Goal: Task Accomplishment & Management: Use online tool/utility

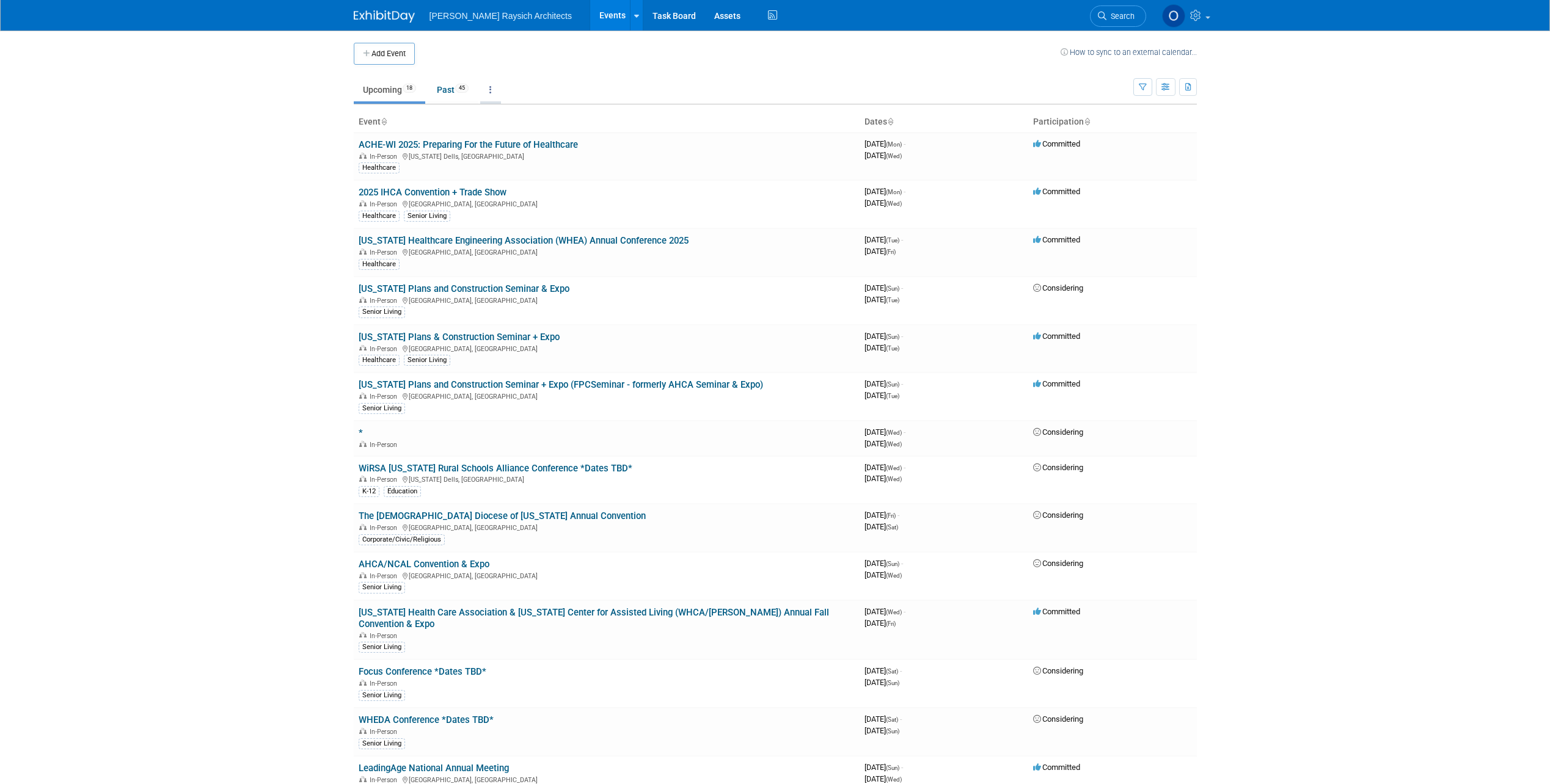
click at [499, 89] on link at bounding box center [490, 90] width 21 height 23
click at [565, 77] on ul "Upcoming 18 Past 45 All Events 63 Past and Upcoming Grouped Annually Events gro…" at bounding box center [743, 90] width 780 height 28
click at [1211, 16] on link at bounding box center [1185, 15] width 59 height 30
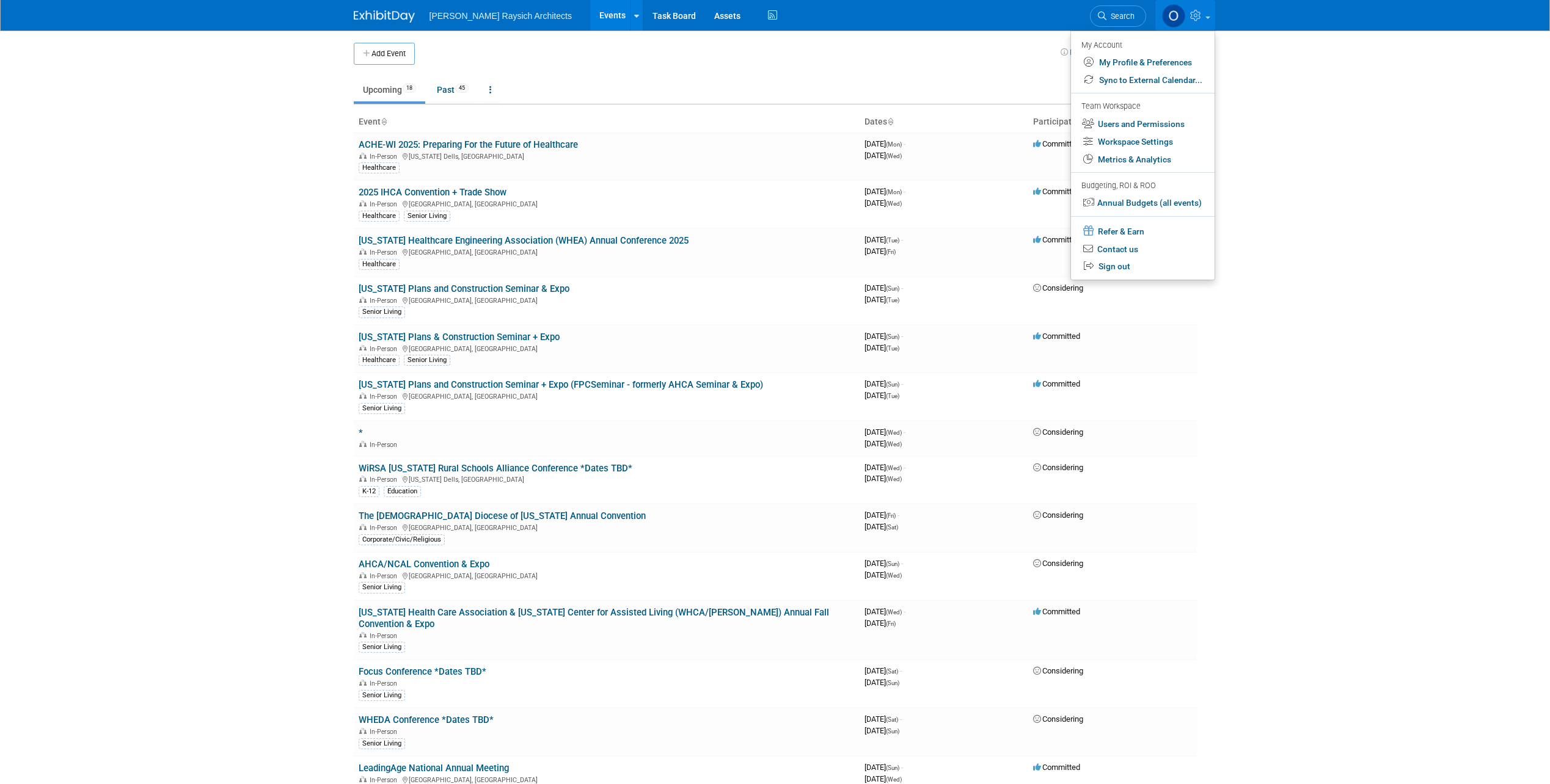
click at [1271, 93] on body "Plunkett Raysich Architects Events Add Event Bulk Upload Events Shareable Event…" at bounding box center [775, 392] width 1550 height 784
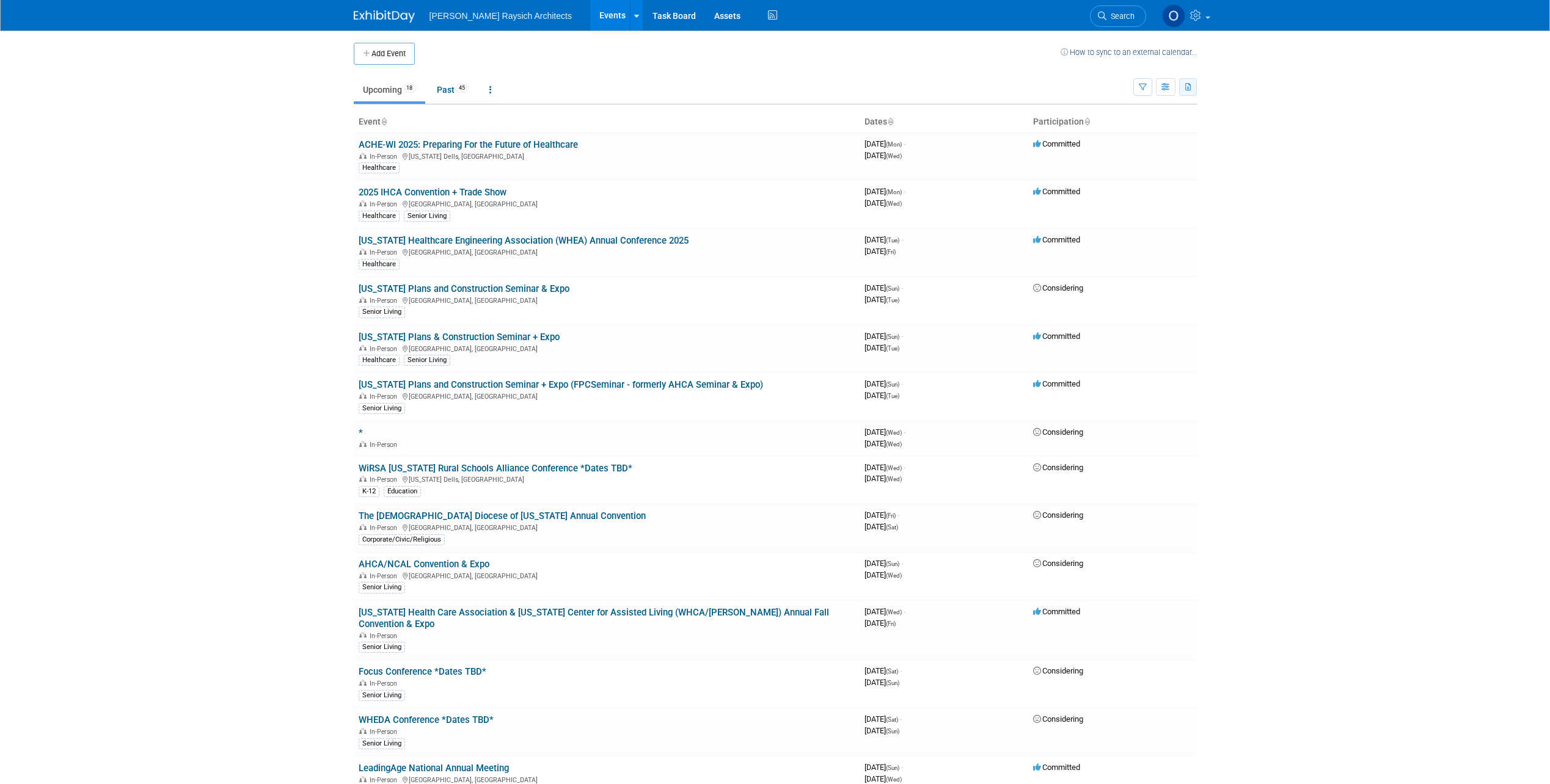
click at [1191, 90] on icon "button" at bounding box center [1188, 87] width 7 height 8
click at [1224, 134] on body "Plunkett Raysich Architects Events Add Event Bulk Upload Events Shareable Event…" at bounding box center [775, 392] width 1550 height 784
click at [1136, 88] on button "button" at bounding box center [1142, 87] width 19 height 18
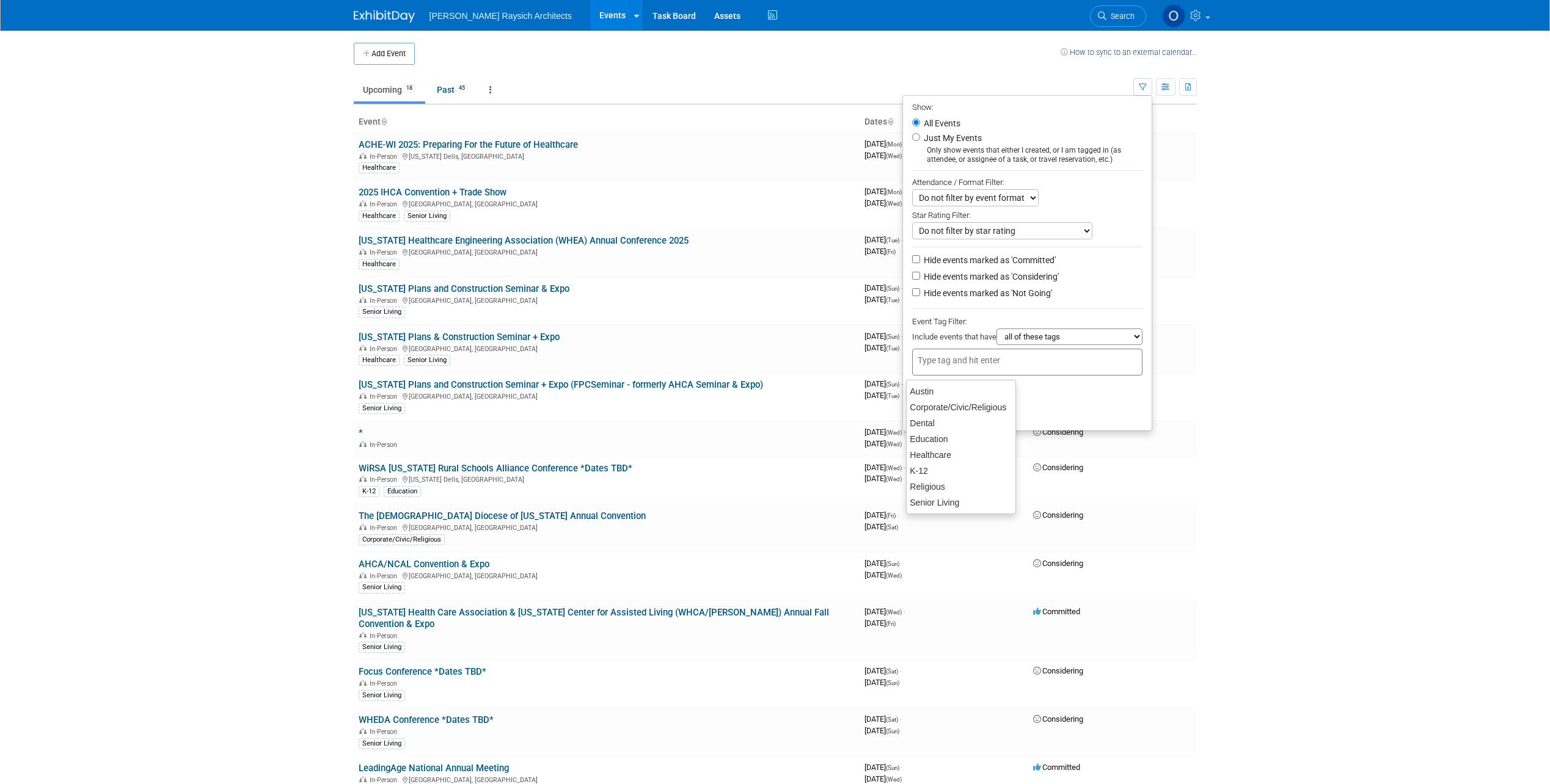
click at [936, 358] on input "text" at bounding box center [966, 360] width 97 height 12
click at [929, 439] on div "Education" at bounding box center [961, 439] width 110 height 17
type input "Education"
click at [929, 423] on button "Apply" at bounding box center [931, 413] width 39 height 18
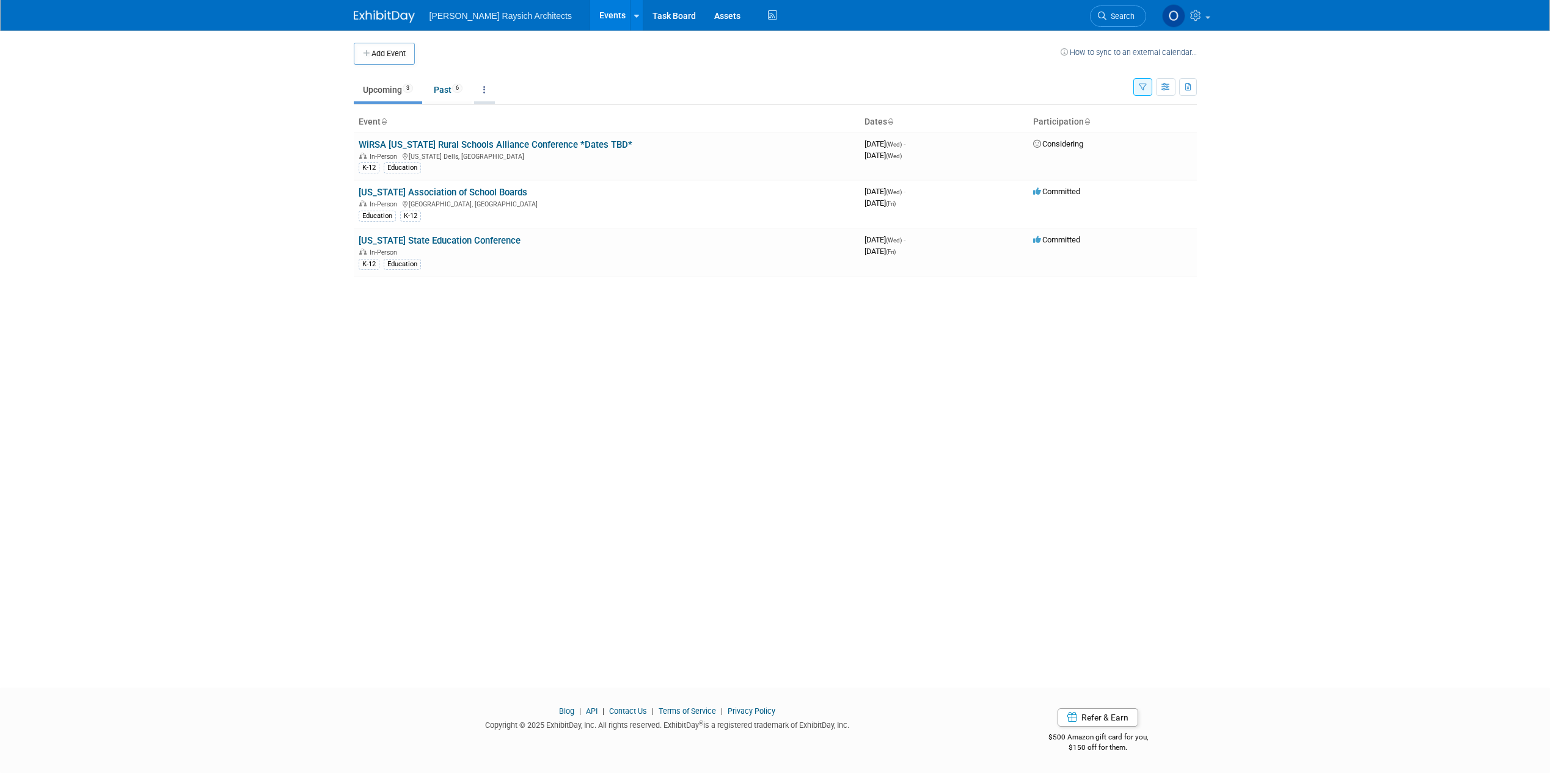
click at [492, 87] on link at bounding box center [484, 90] width 21 height 23
click at [507, 115] on link "All Events 9 Past and Upcoming" at bounding box center [522, 117] width 97 height 27
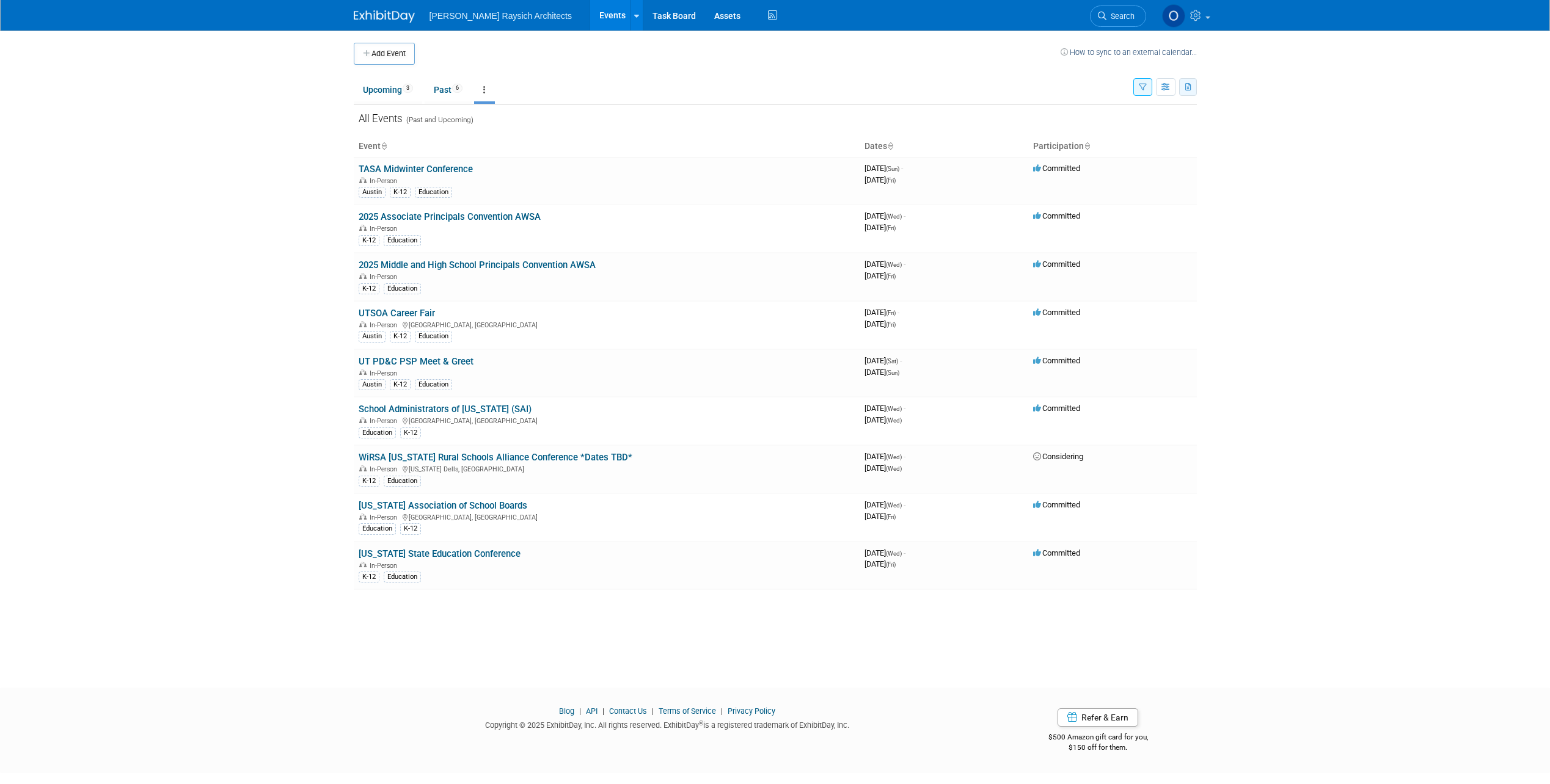
click at [1194, 91] on button "button" at bounding box center [1187, 87] width 18 height 18
click at [1101, 141] on link "Export All (63 Events)" at bounding box center [1123, 145] width 128 height 17
click at [1004, 90] on ul "Upcoming 3 Past 6 All Events 9 Past and Upcoming Grouped Annually Events groupe…" at bounding box center [743, 90] width 780 height 28
click at [1189, 89] on icon "button" at bounding box center [1188, 87] width 7 height 8
click at [1118, 127] on link "Export Current View (9 Events)" at bounding box center [1123, 126] width 128 height 17
